Goal: Information Seeking & Learning: Learn about a topic

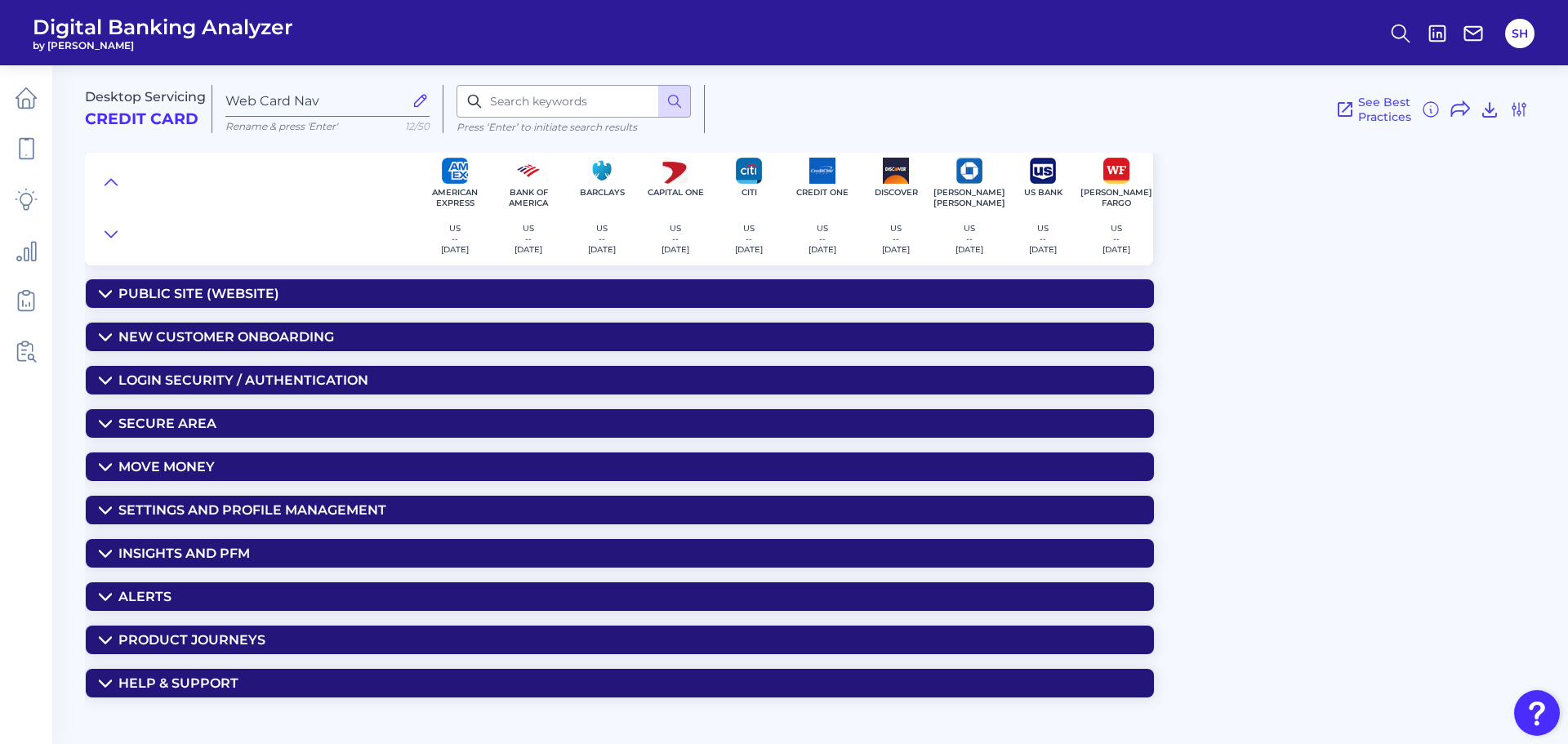
click at [224, 553] on div "Insights and PFM" at bounding box center [183, 554] width 131 height 15
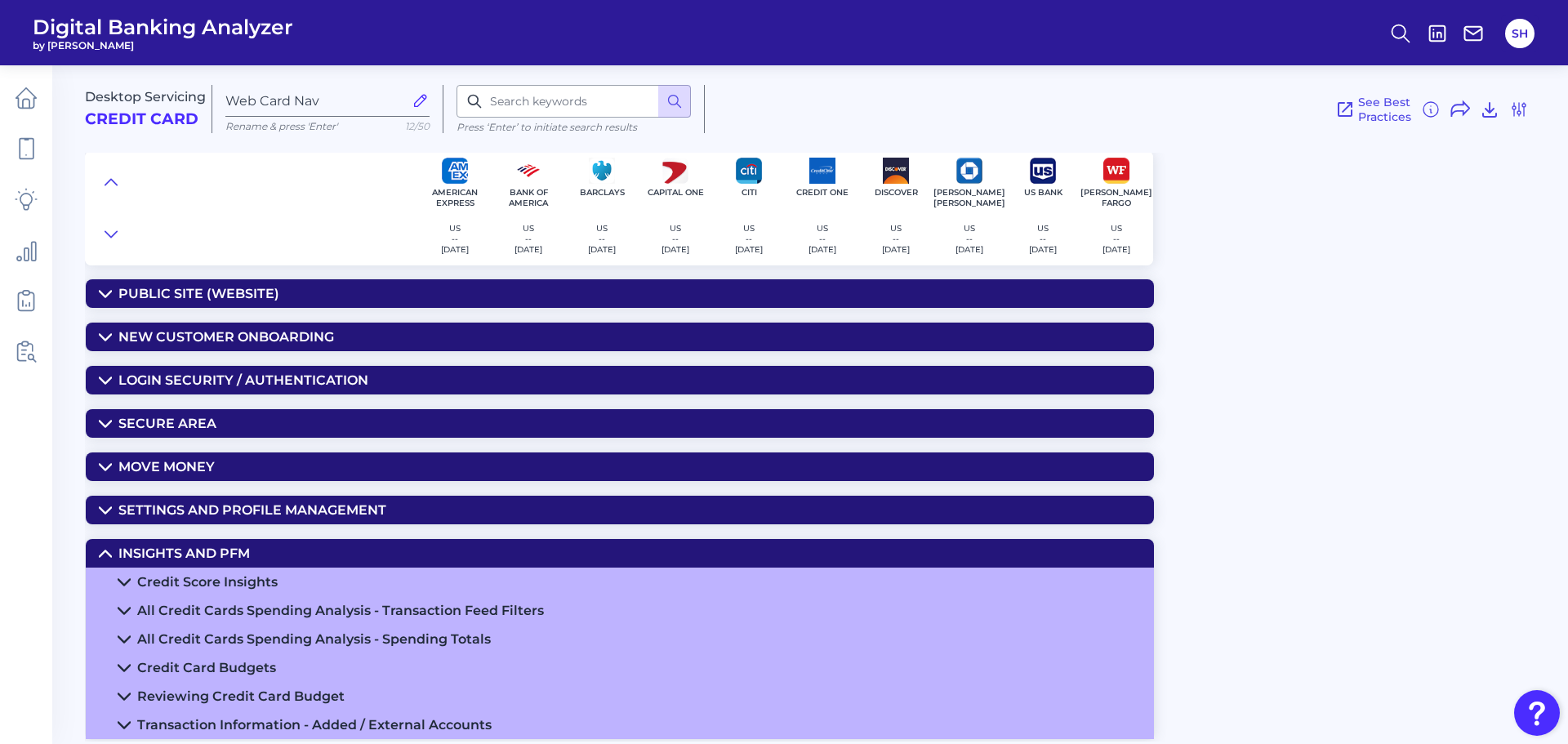
scroll to position [81, 0]
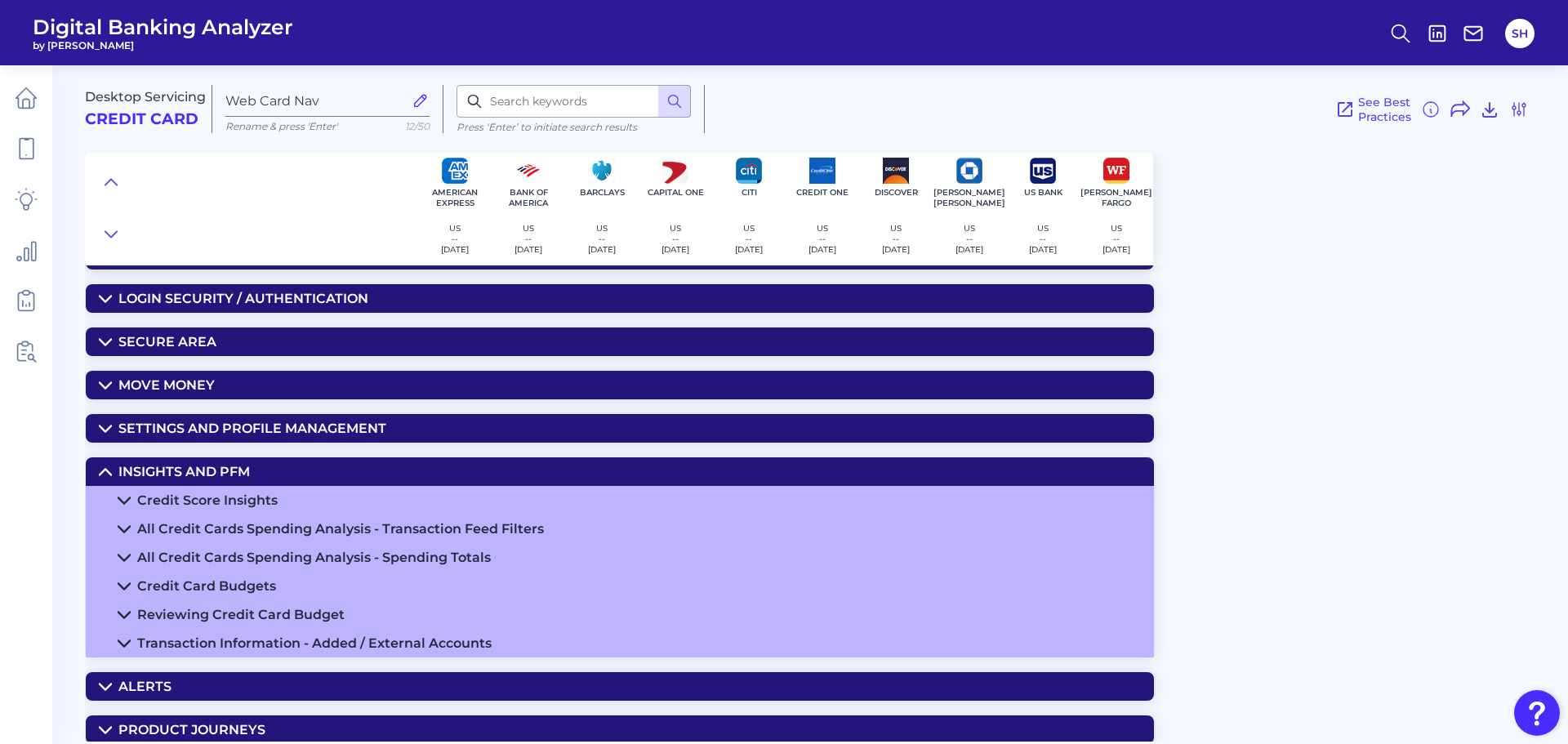
click at [195, 498] on div "Credit Score Insights" at bounding box center [207, 501] width 141 height 15
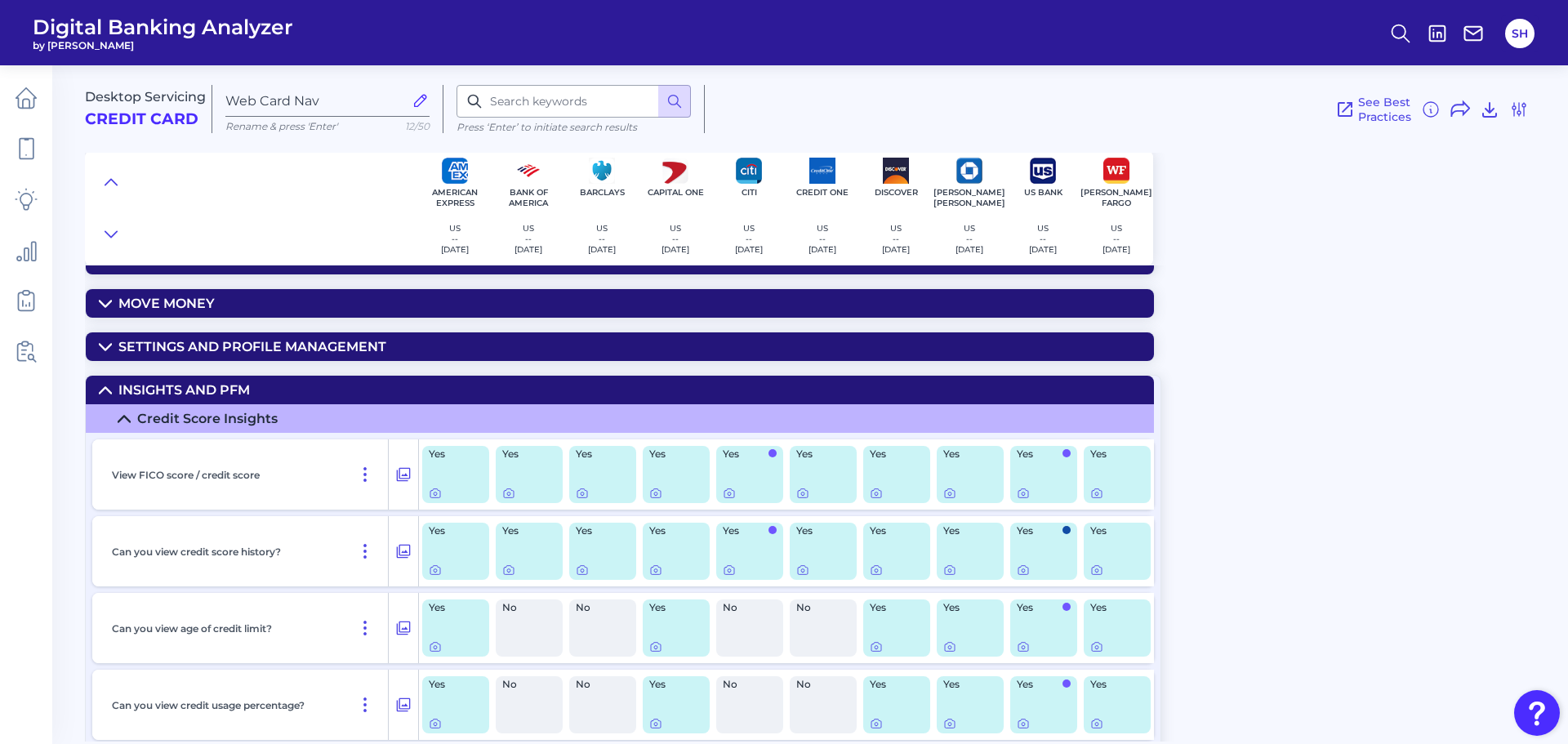
scroll to position [245, 0]
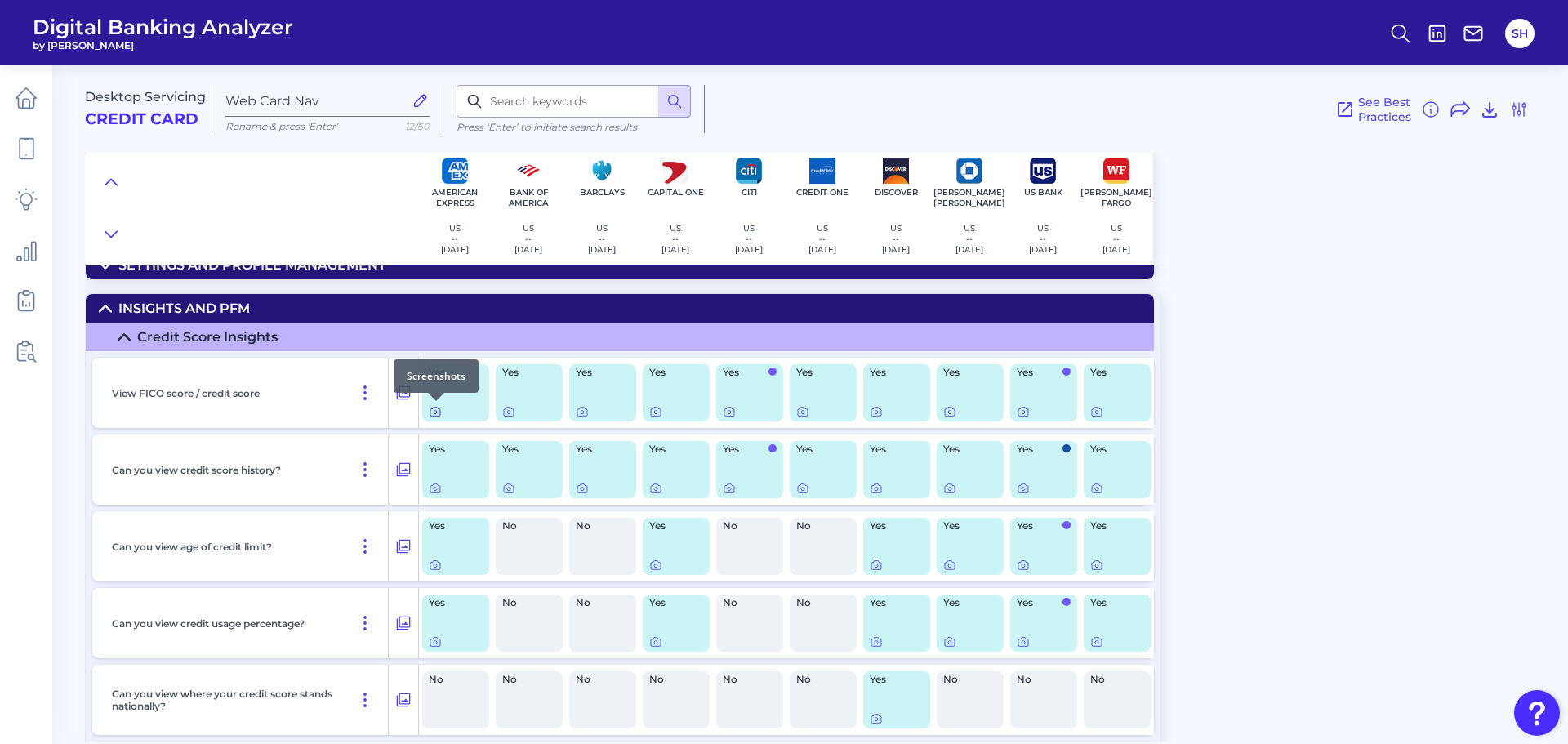
click at [434, 414] on icon at bounding box center [434, 411] width 13 height 13
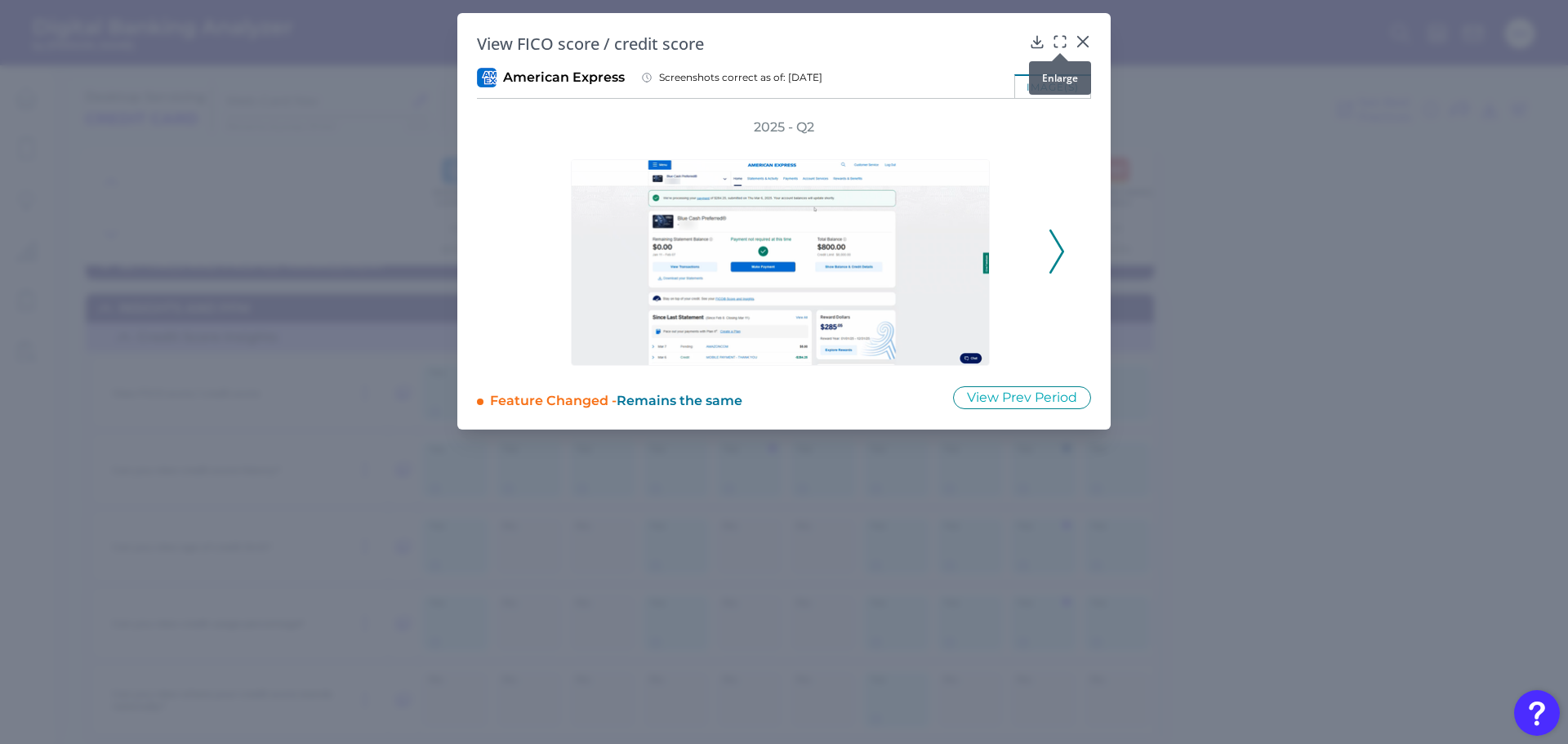
click at [1059, 37] on icon at bounding box center [1059, 41] width 16 height 16
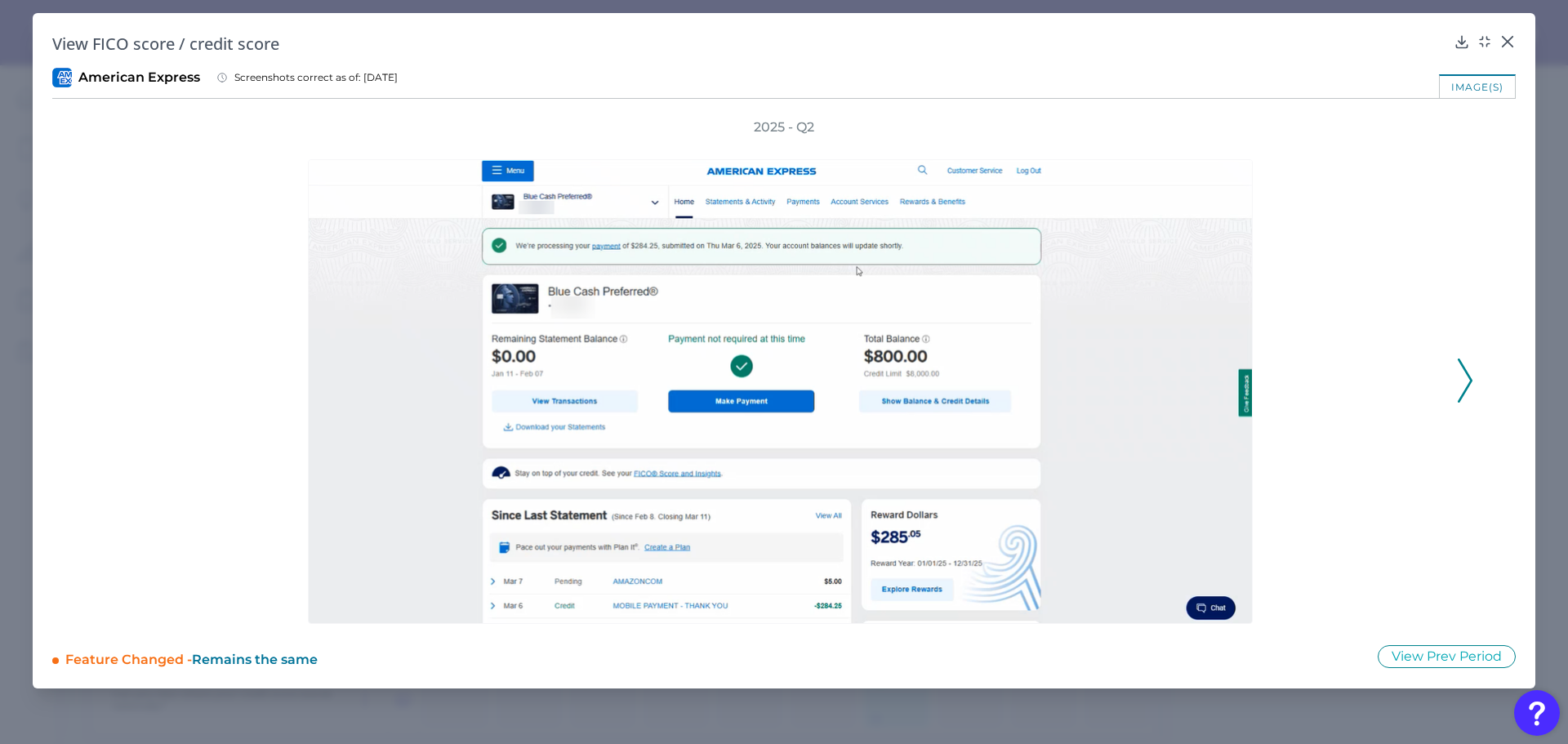
click at [1469, 371] on icon at bounding box center [1464, 380] width 15 height 44
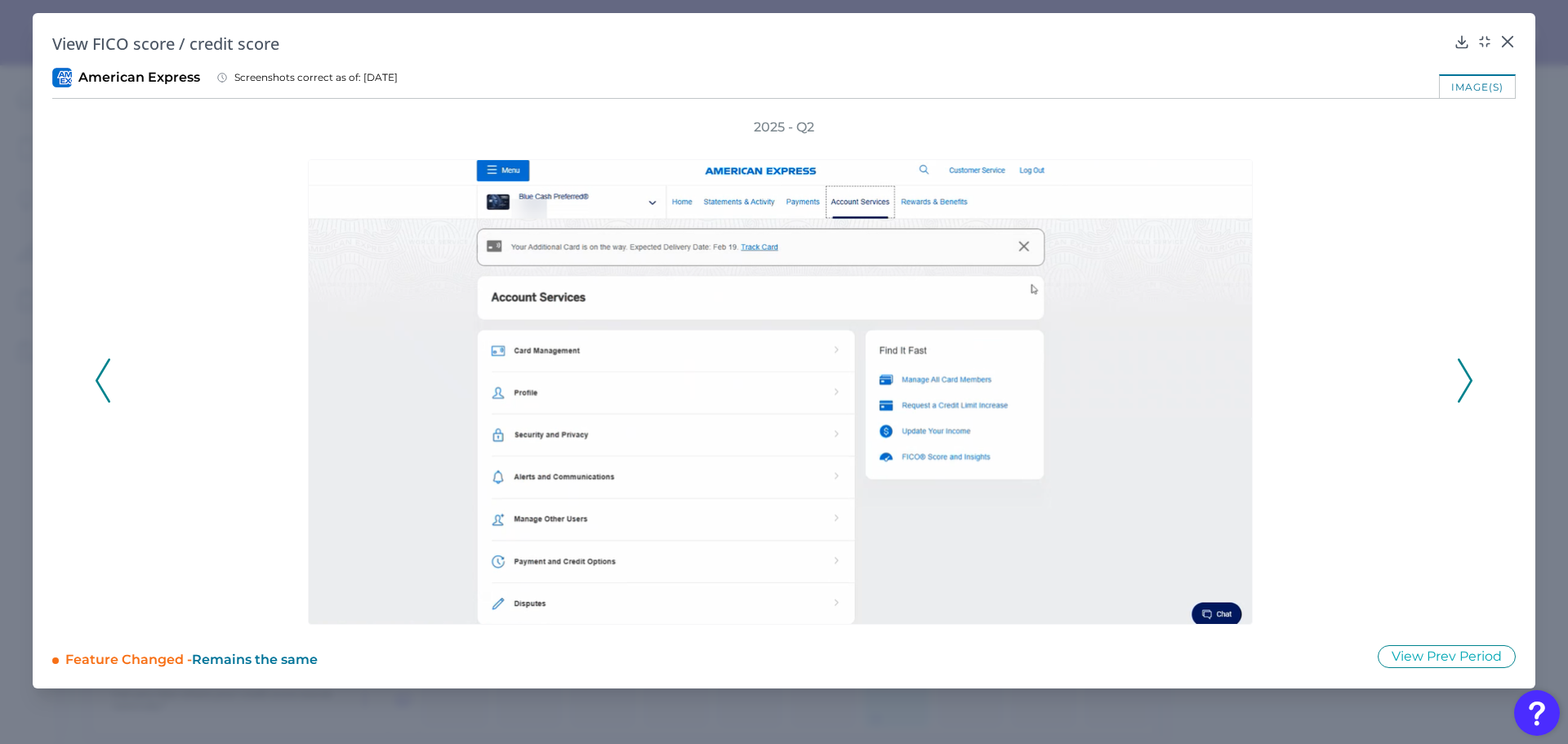
click at [1469, 371] on icon at bounding box center [1464, 380] width 15 height 44
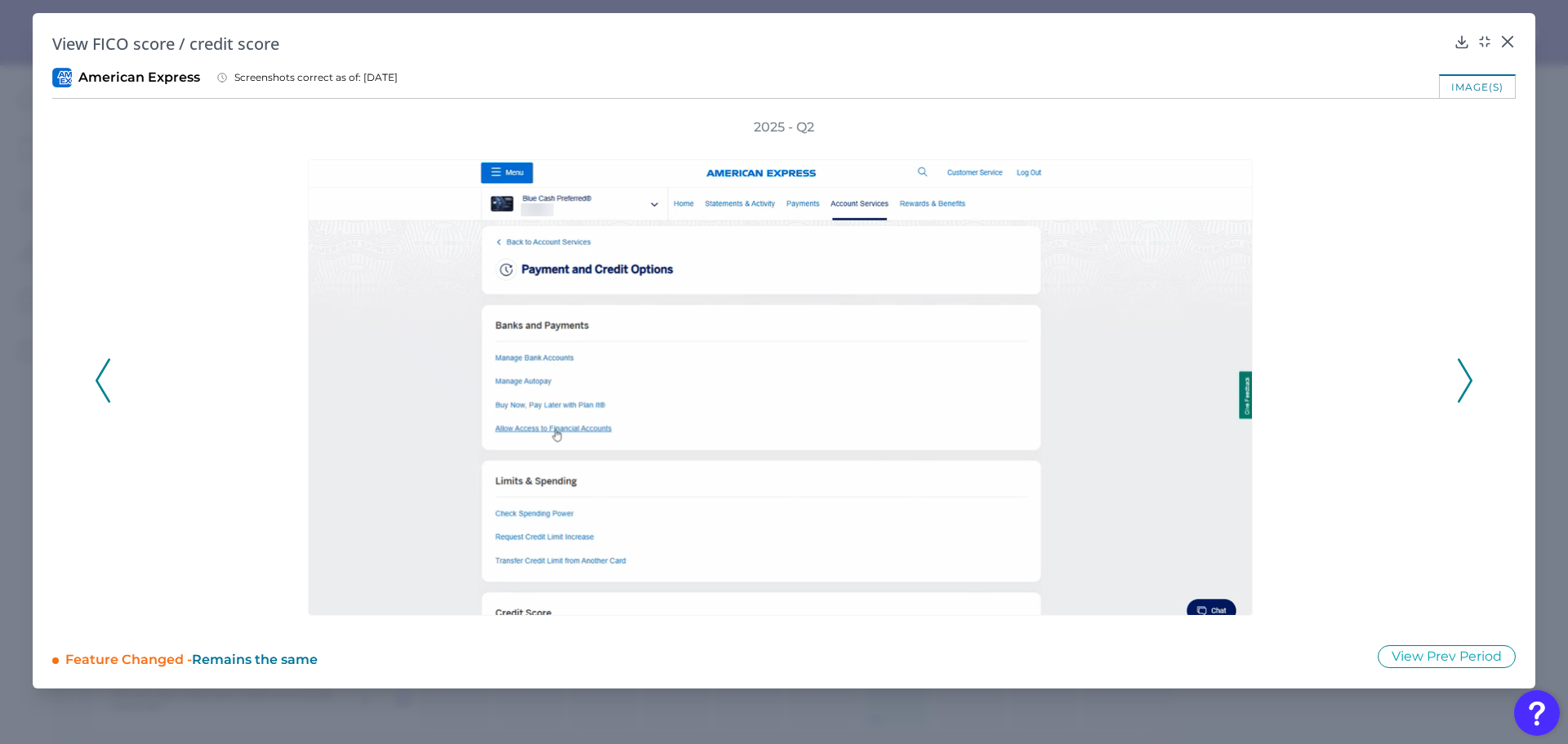
click at [1469, 371] on icon at bounding box center [1464, 380] width 15 height 44
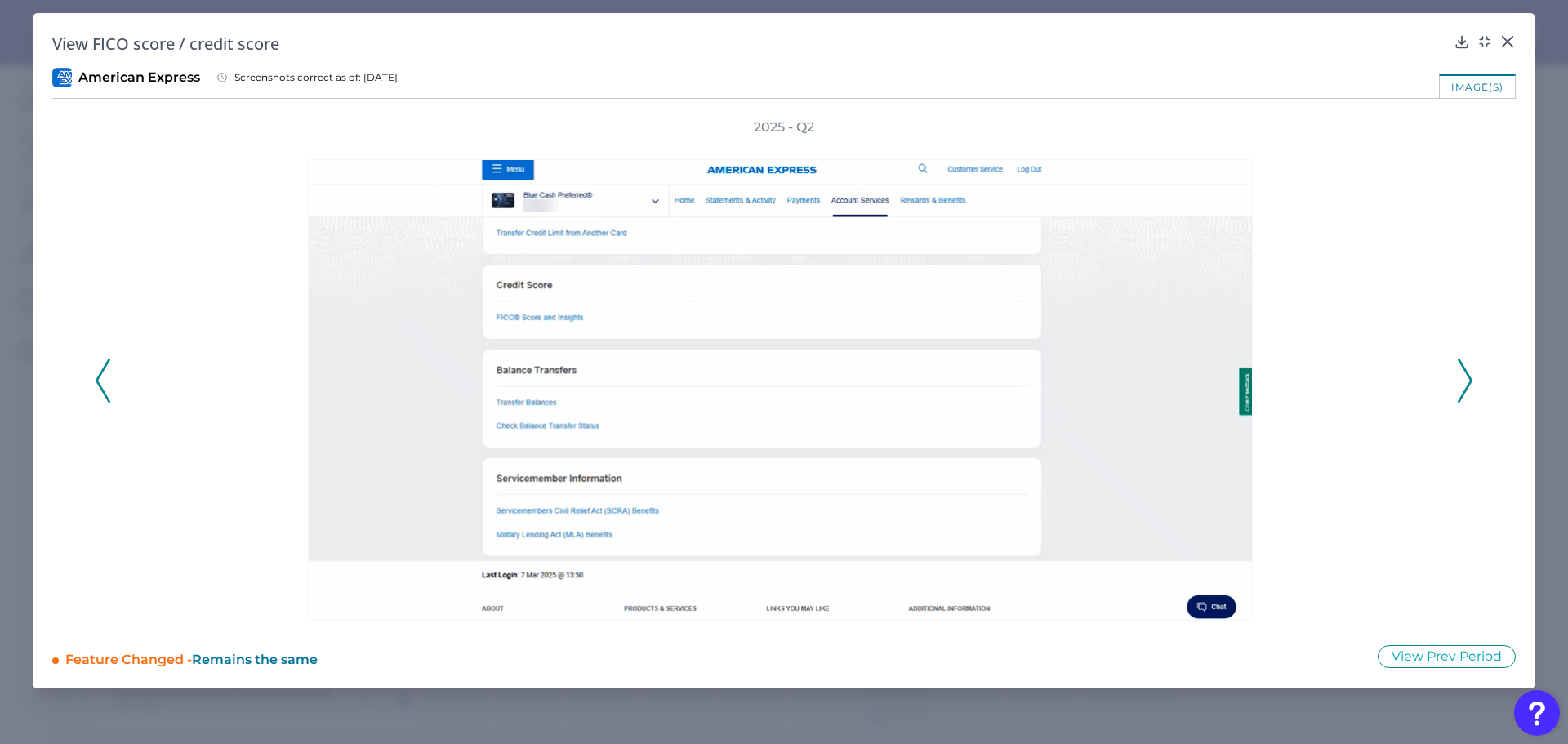
click at [1469, 371] on icon at bounding box center [1464, 380] width 15 height 44
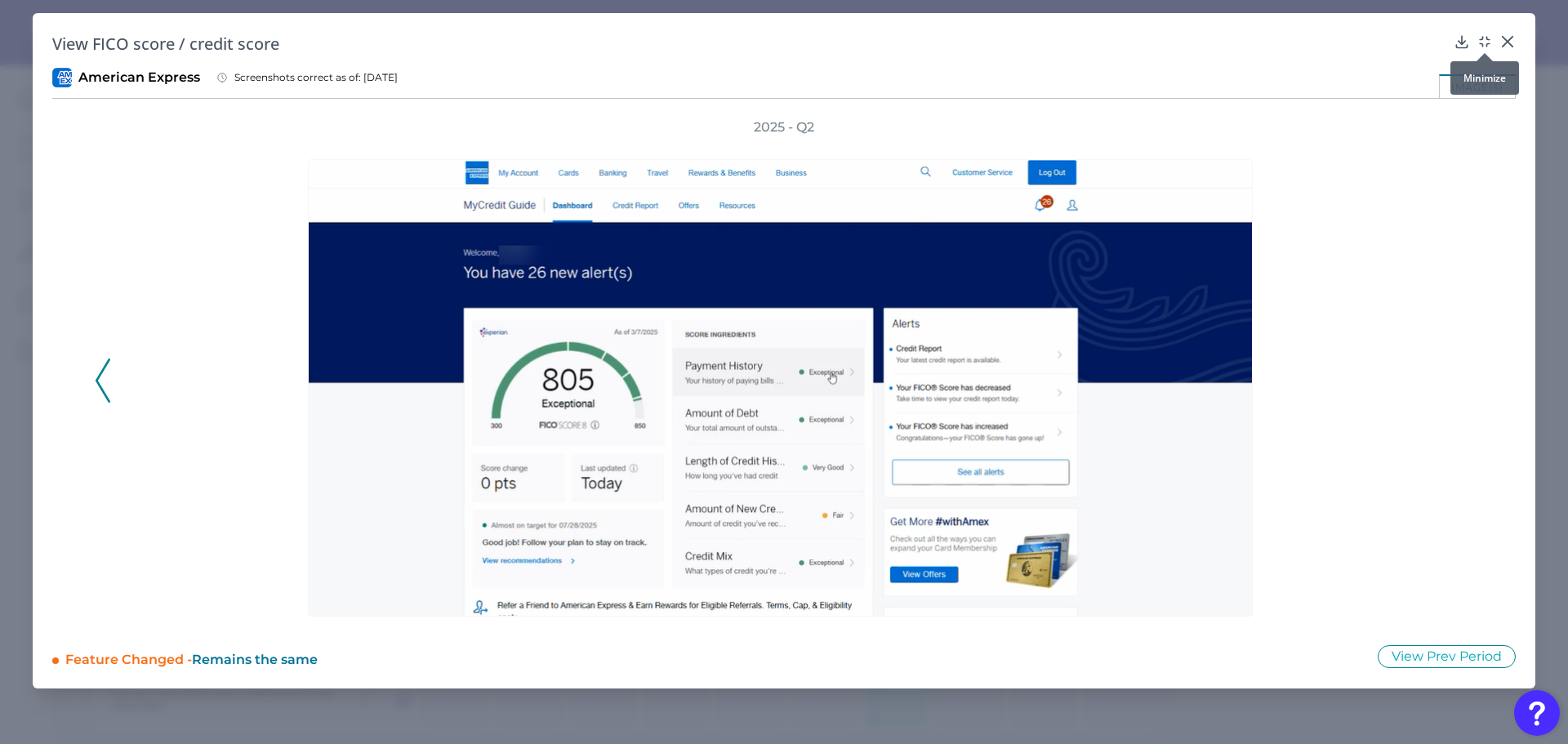
click at [1487, 43] on icon at bounding box center [1484, 41] width 16 height 16
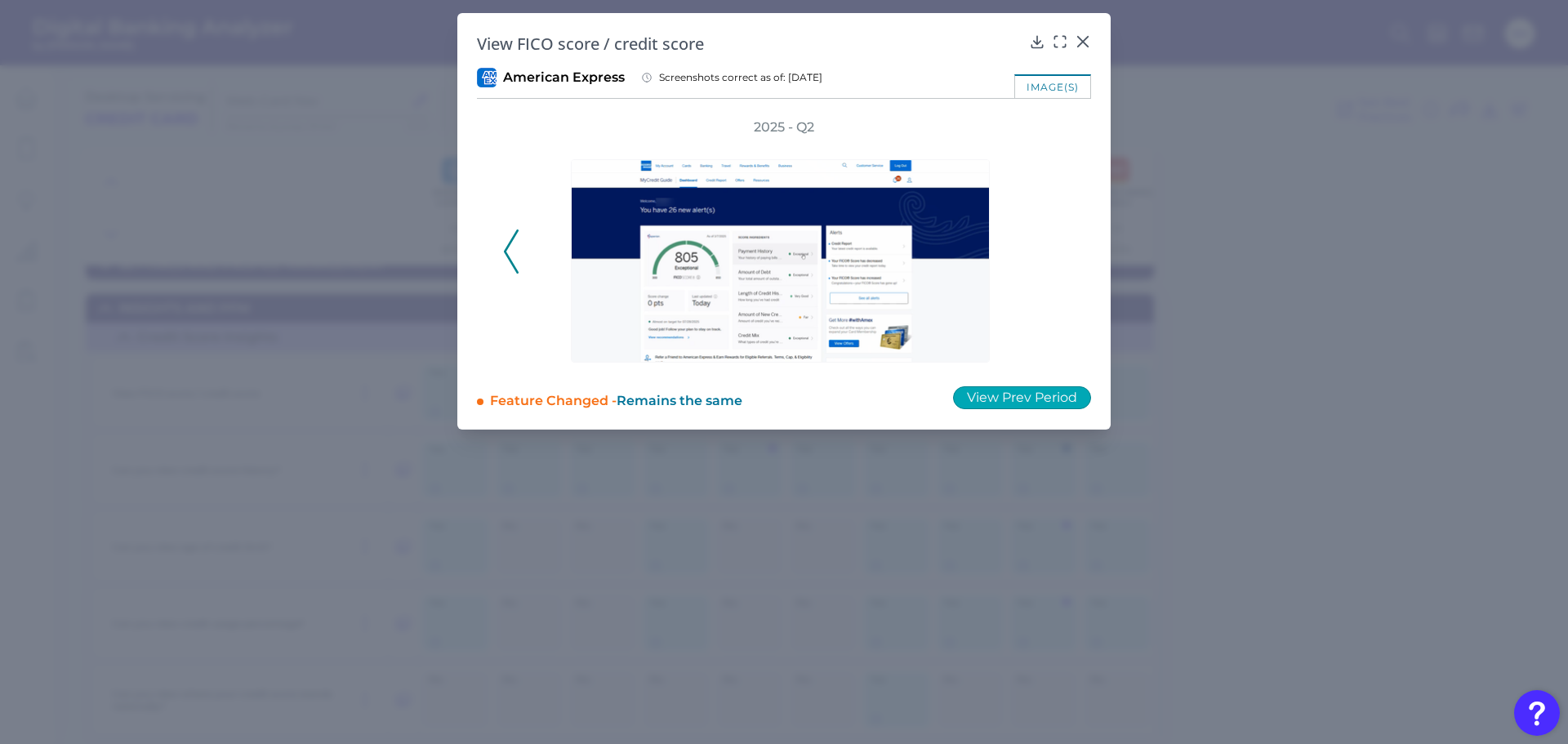
click at [1050, 397] on button "View Prev Period" at bounding box center [1021, 398] width 138 height 23
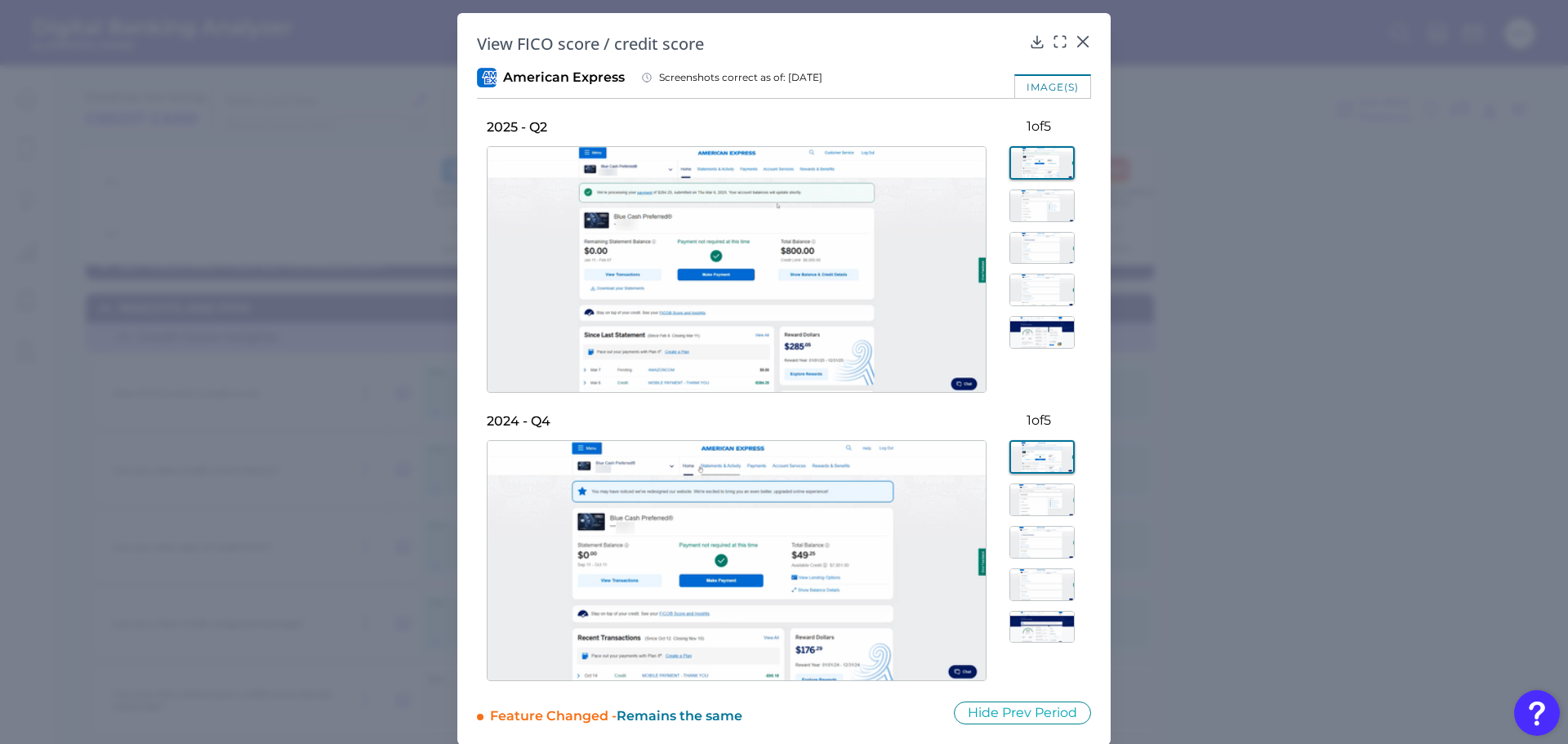
click at [1048, 336] on img at bounding box center [1042, 333] width 65 height 33
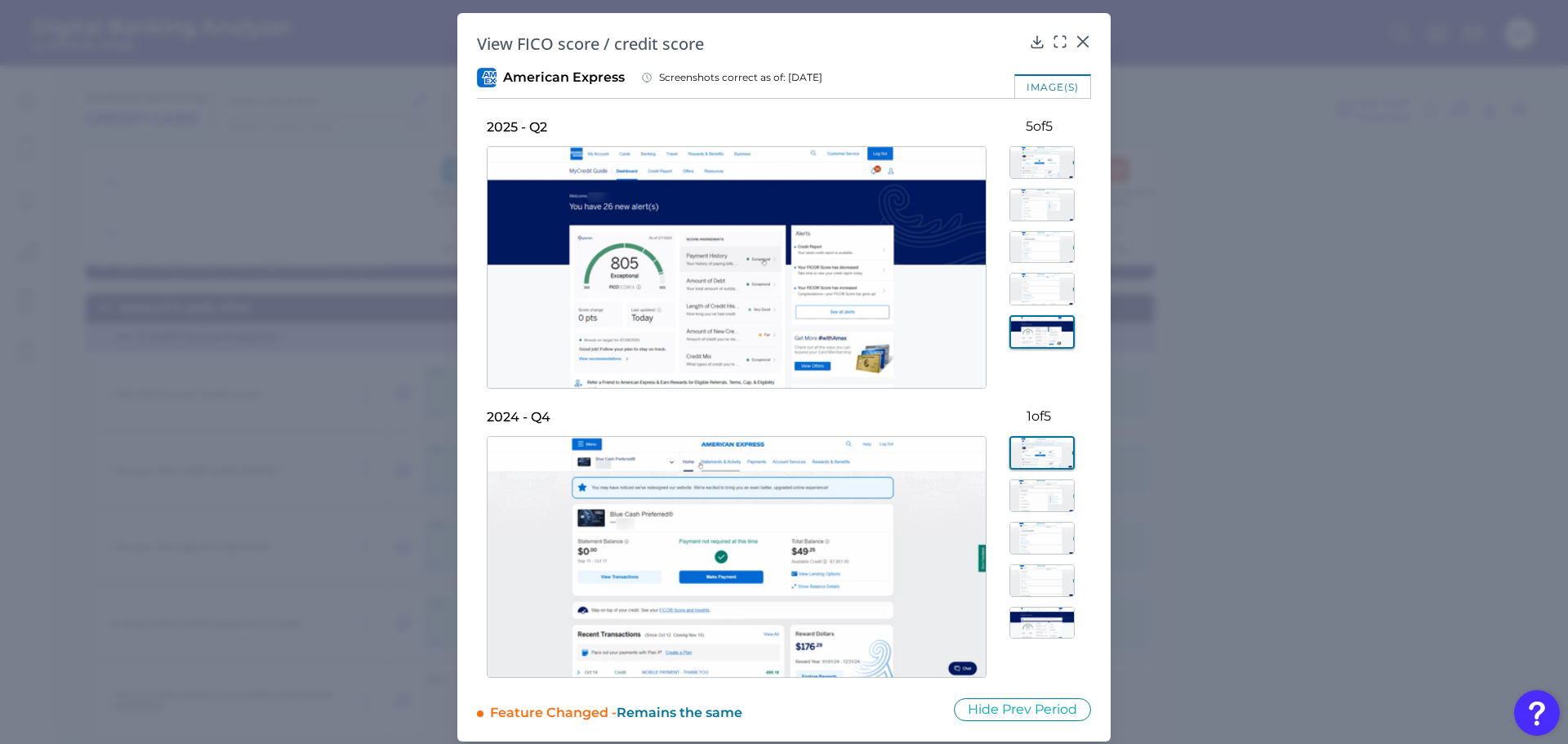
click at [1037, 632] on img at bounding box center [1042, 622] width 65 height 32
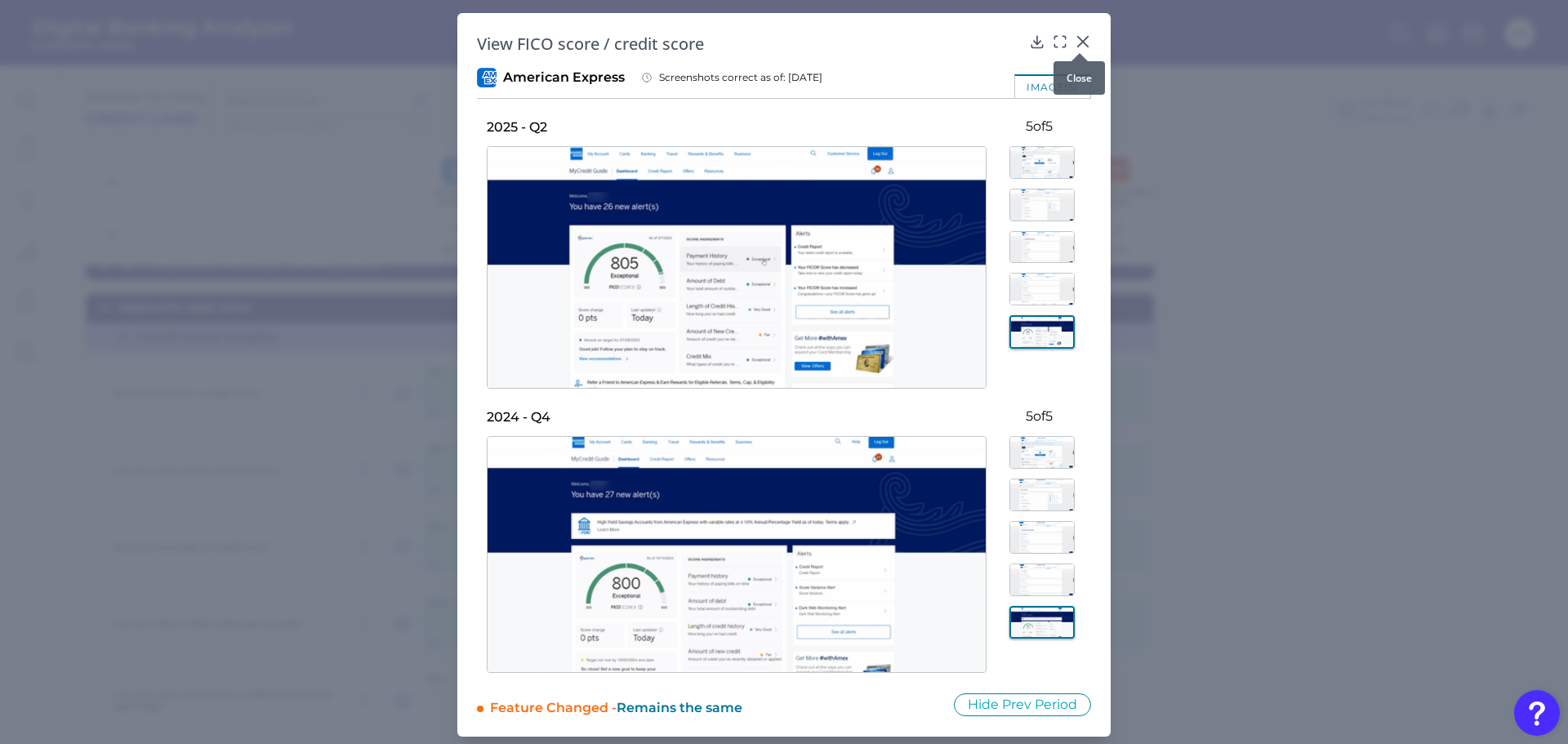
click at [1079, 43] on icon at bounding box center [1082, 41] width 9 height 9
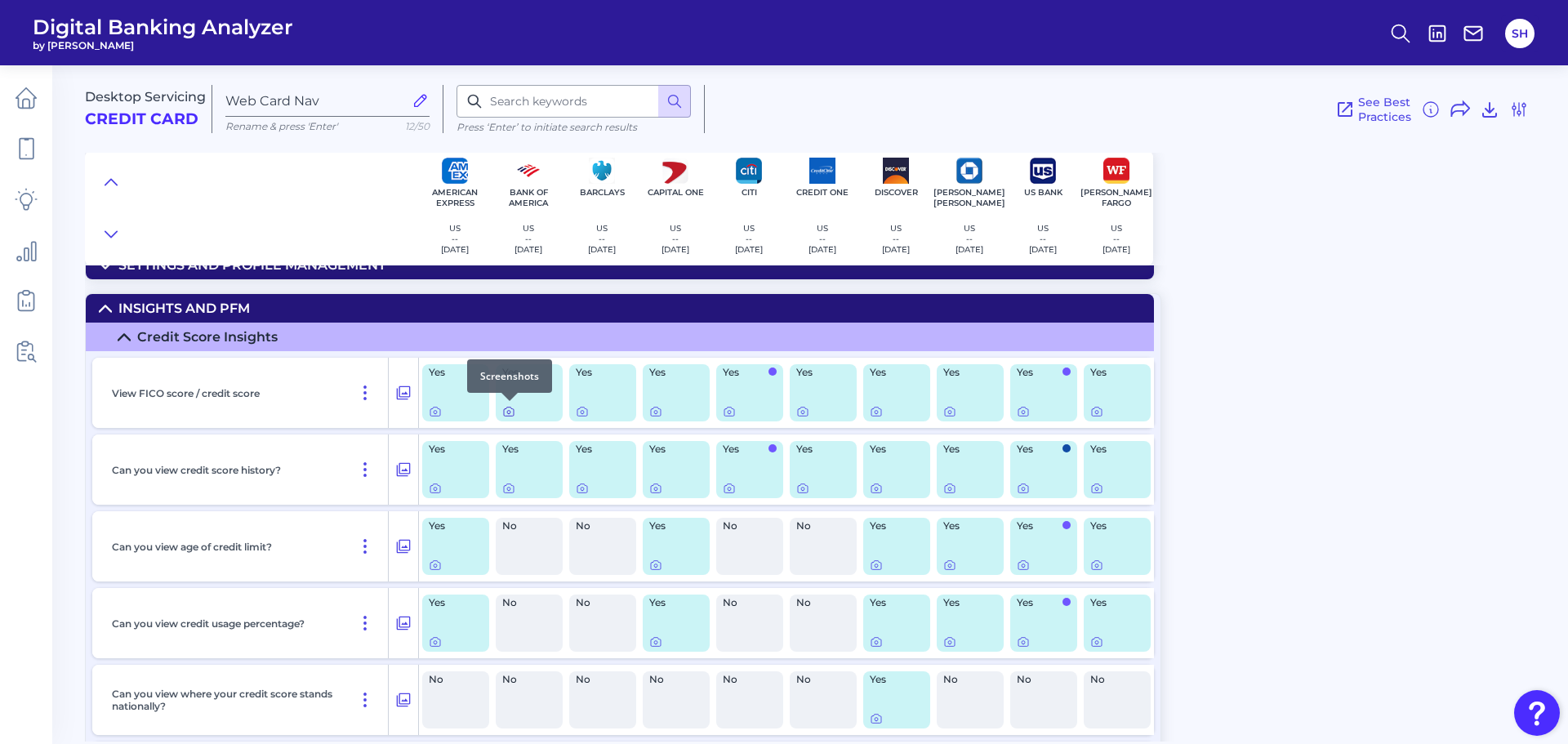
click at [513, 413] on icon at bounding box center [508, 412] width 9 height 9
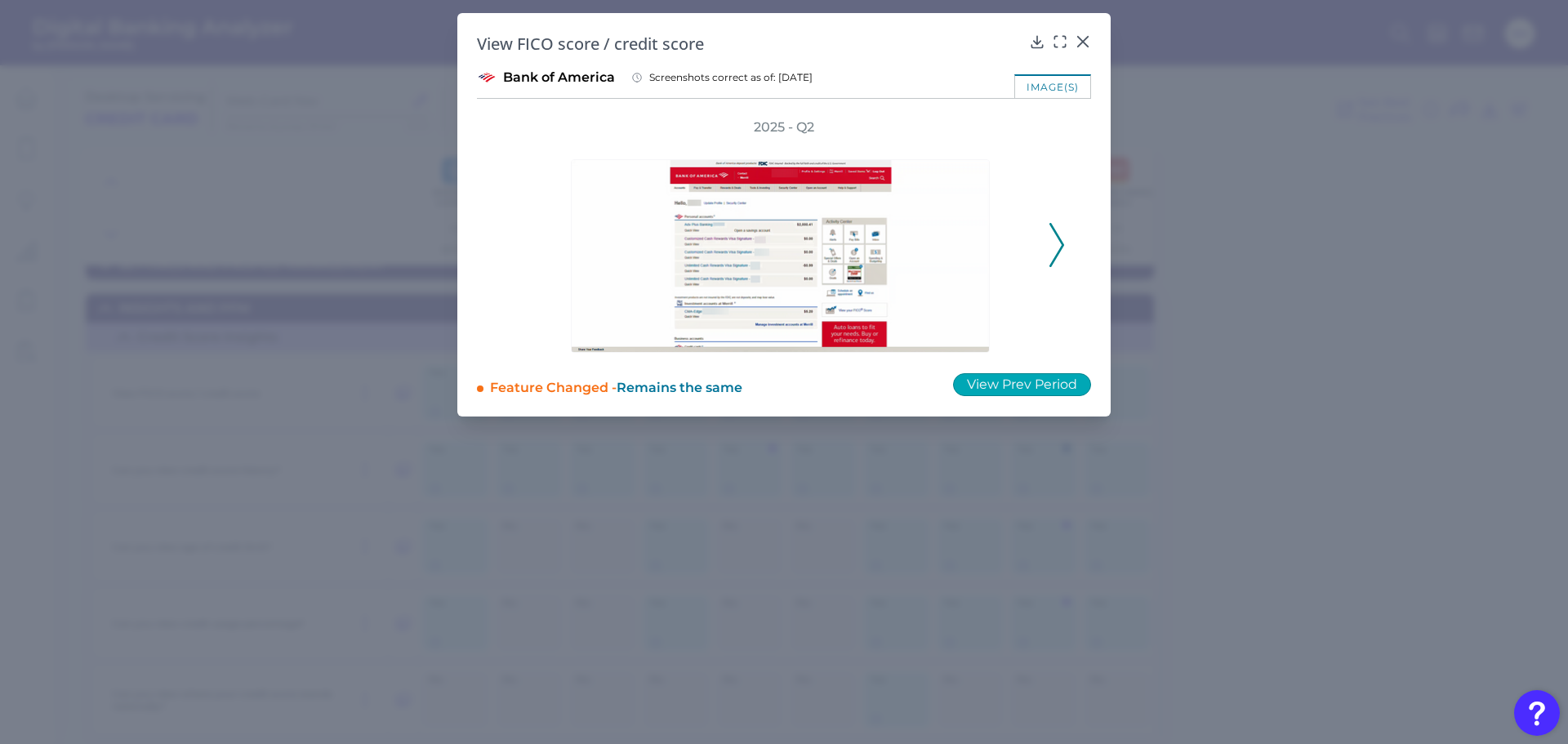
click at [1061, 381] on button "View Prev Period" at bounding box center [1021, 384] width 138 height 23
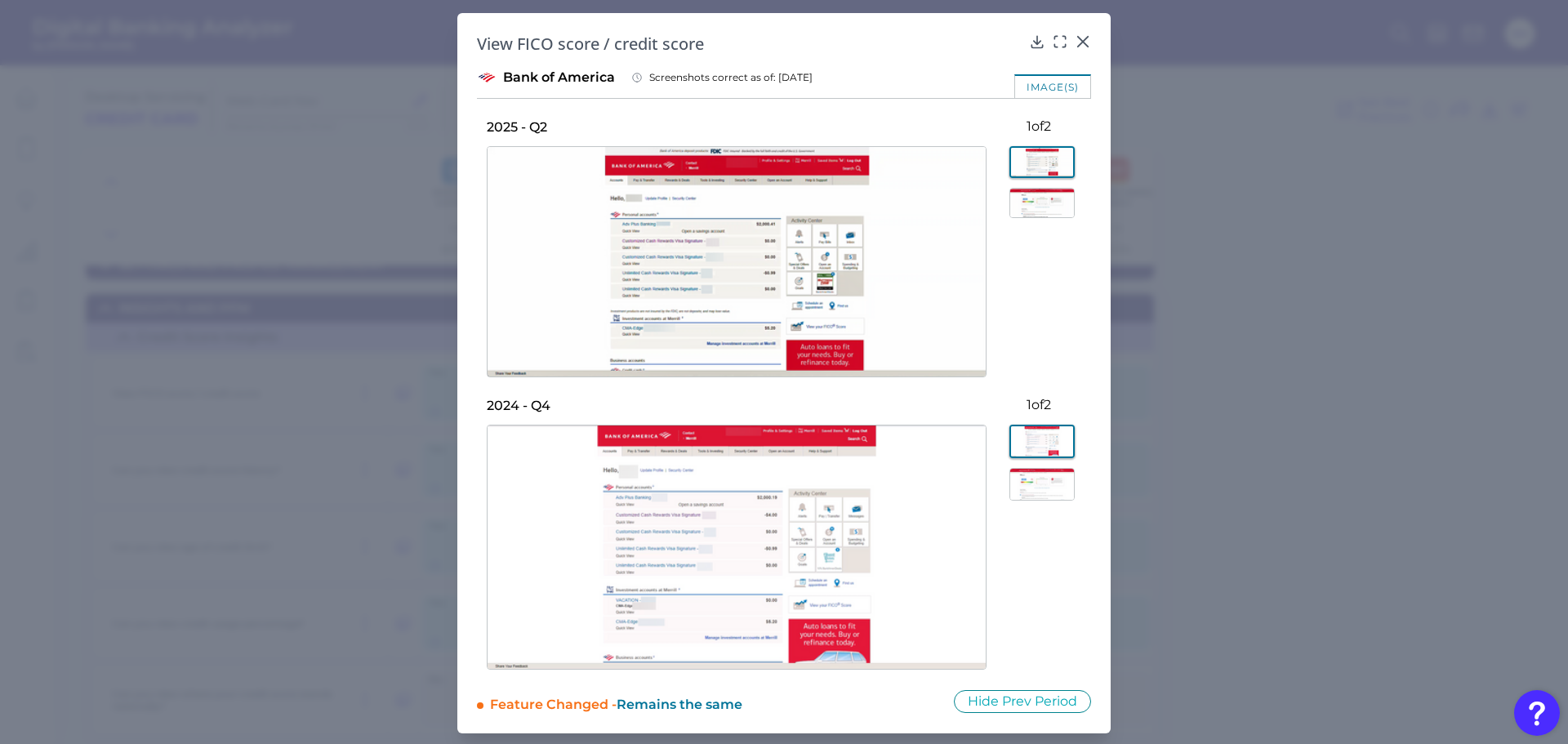
click at [1050, 200] on img at bounding box center [1042, 202] width 65 height 30
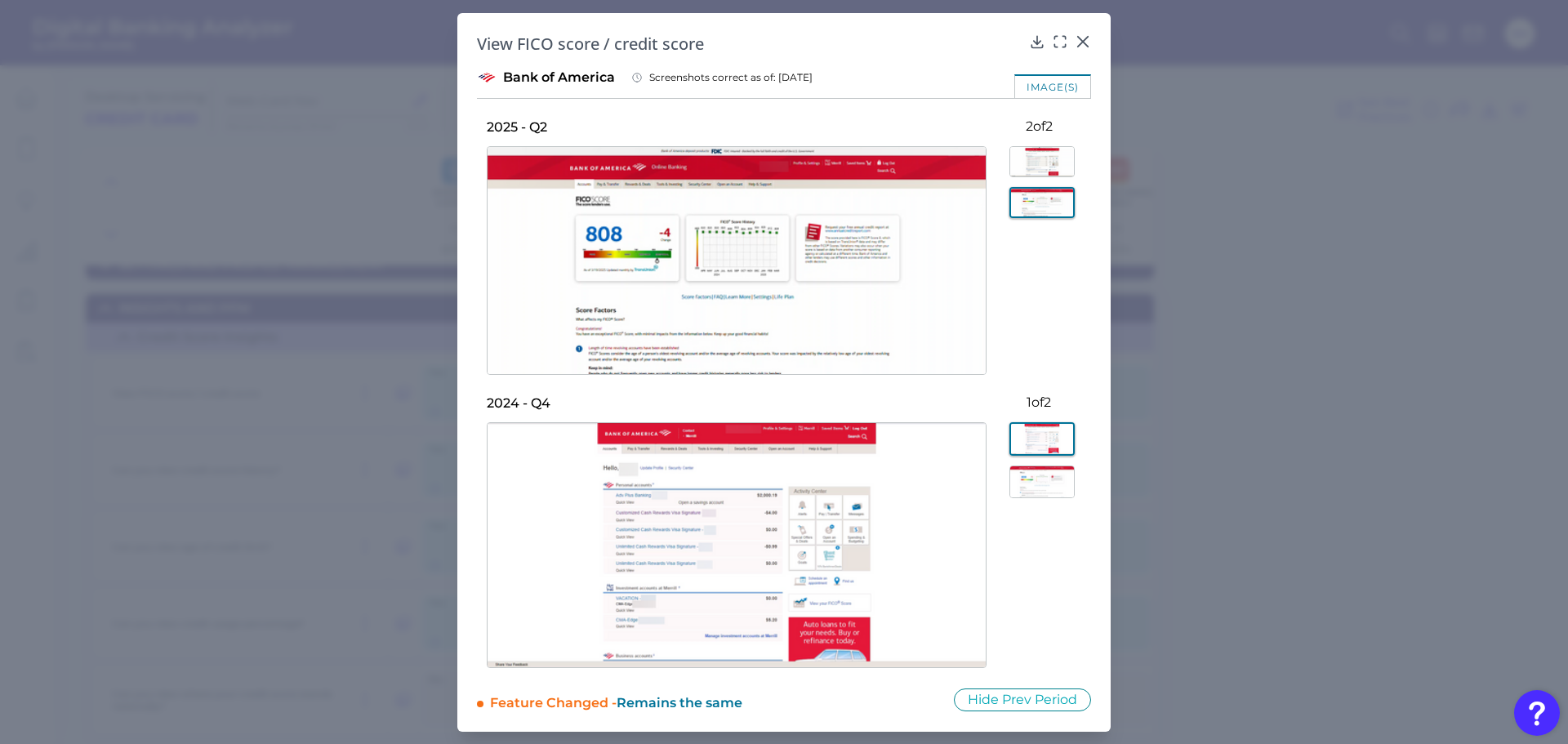
click at [1058, 477] on img at bounding box center [1042, 482] width 65 height 33
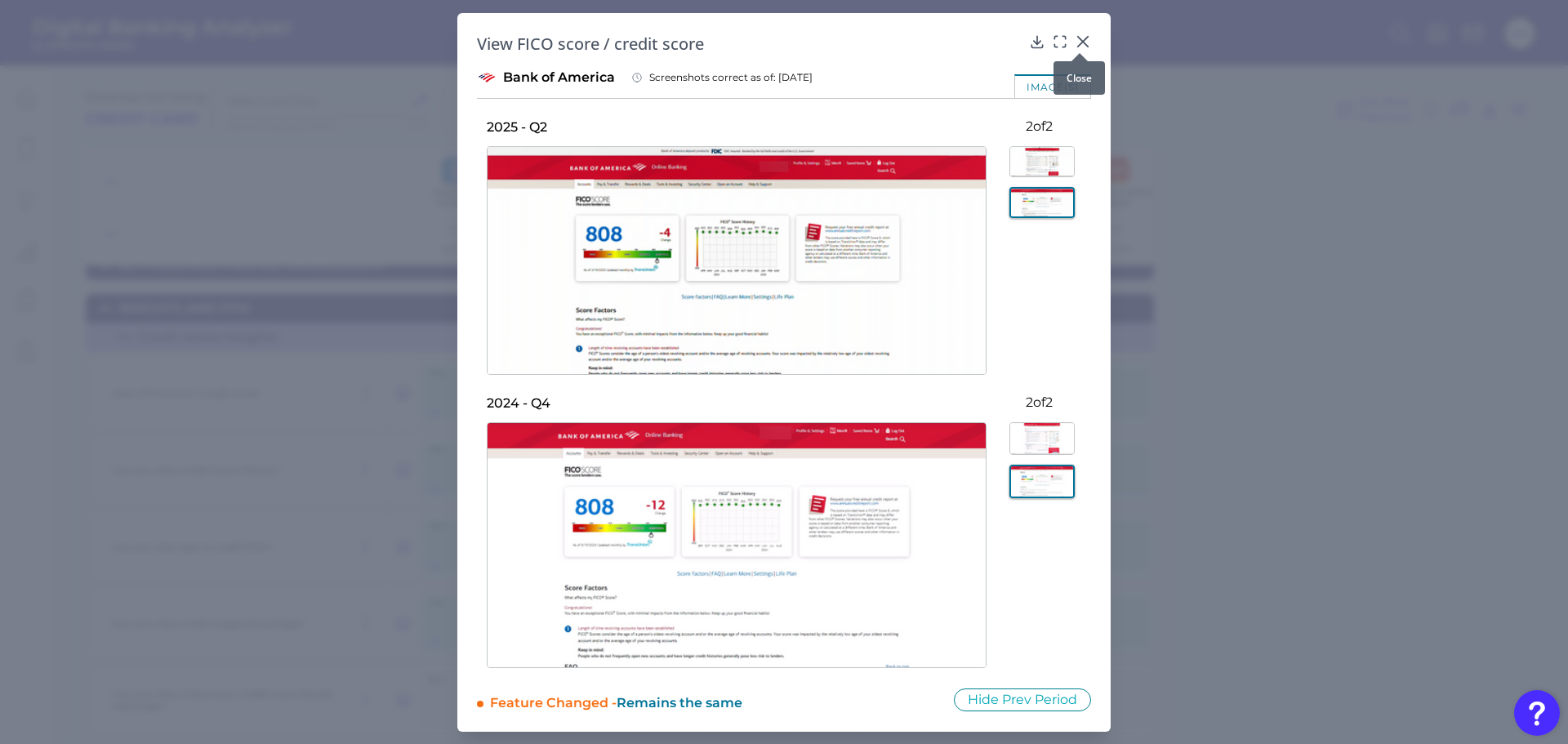
click at [1078, 33] on icon at bounding box center [1082, 41] width 16 height 16
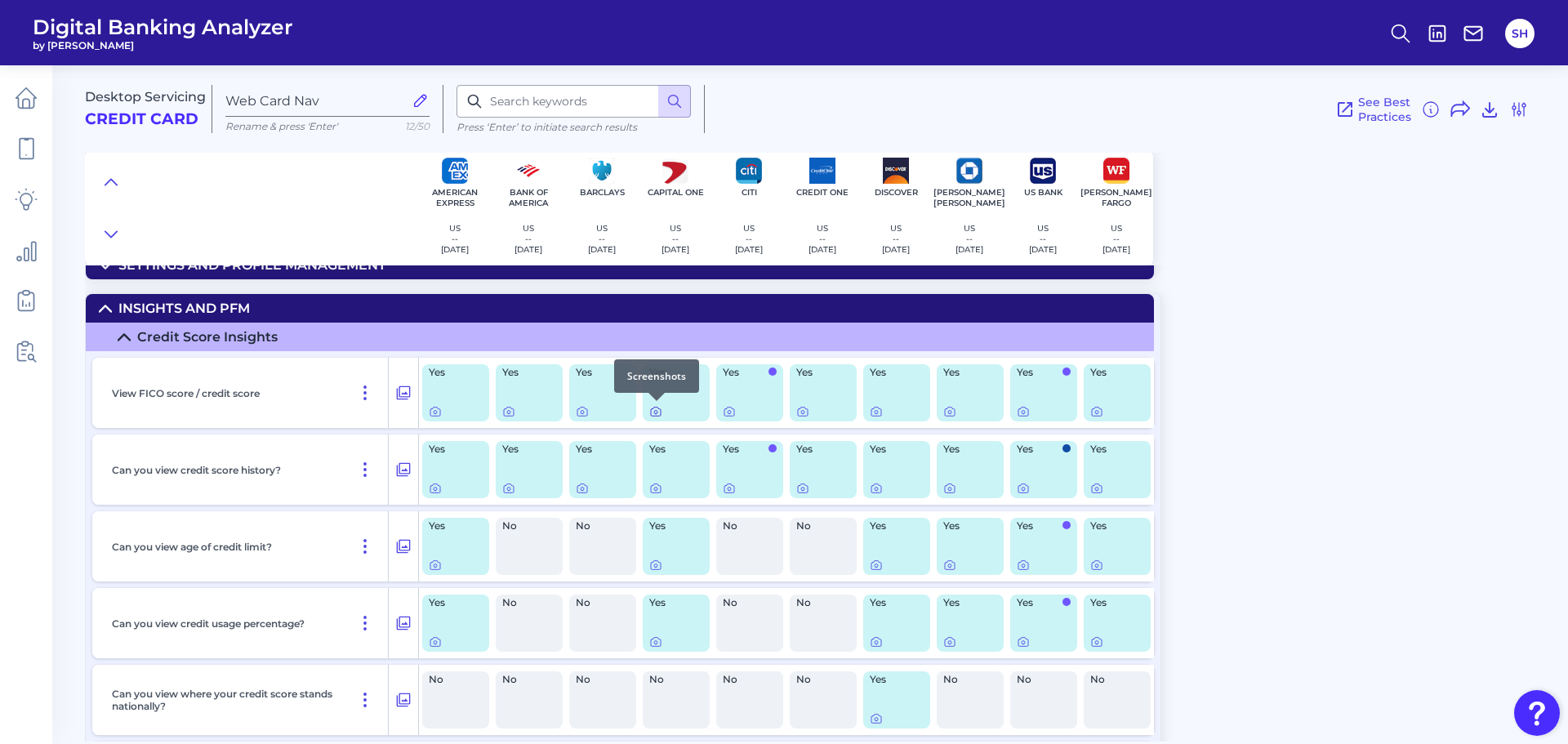
click at [653, 411] on icon at bounding box center [655, 411] width 13 height 13
